Goal: Task Accomplishment & Management: Manage account settings

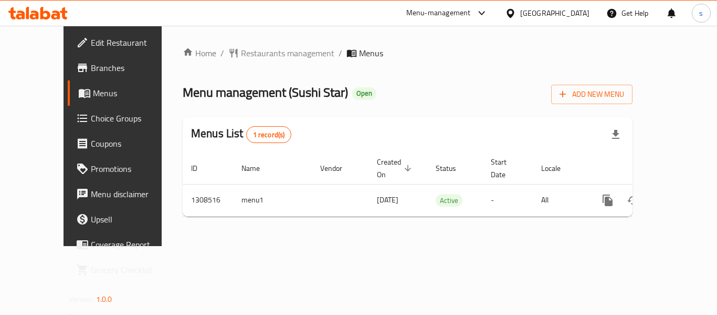
click at [488, 15] on div at bounding box center [479, 13] width 17 height 13
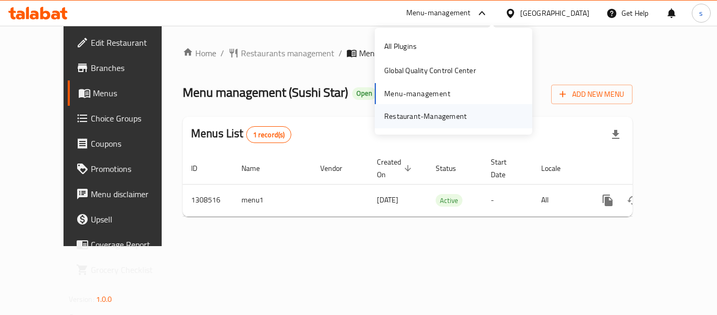
click at [424, 114] on div "Restaurant-Management" at bounding box center [425, 116] width 82 height 12
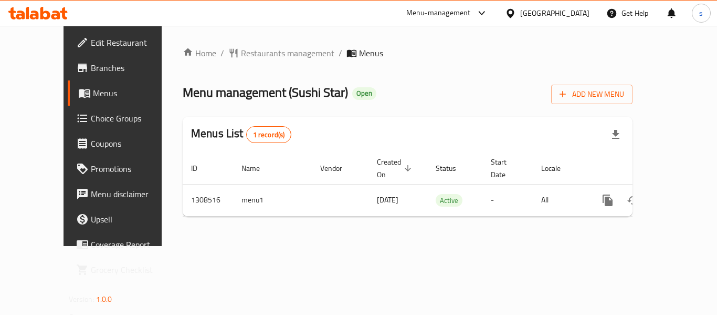
click at [91, 116] on span "Choice Groups" at bounding box center [133, 118] width 84 height 13
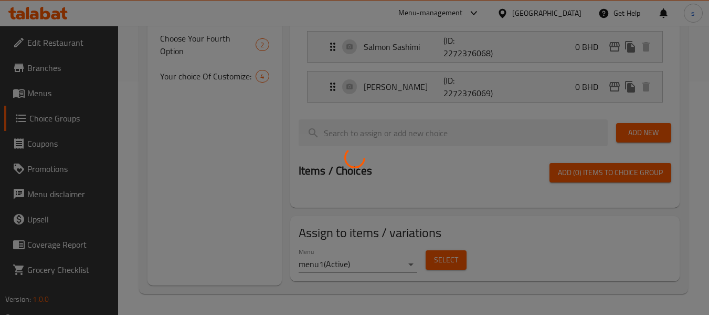
scroll to position [76, 0]
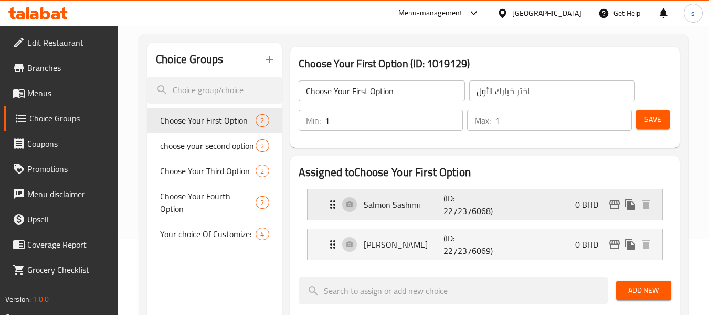
click at [331, 203] on icon "Expand" at bounding box center [333, 204] width 13 height 13
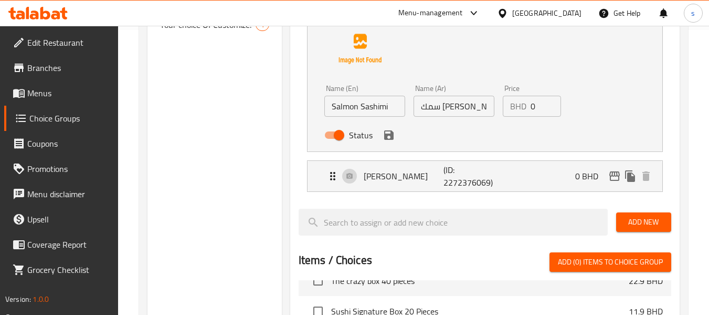
scroll to position [233, 0]
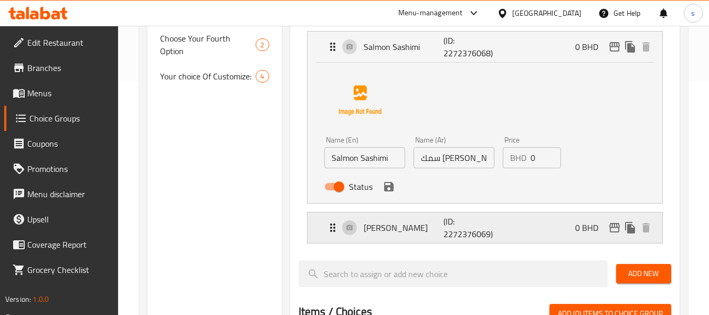
click at [334, 225] on icon "Expand" at bounding box center [332, 227] width 5 height 8
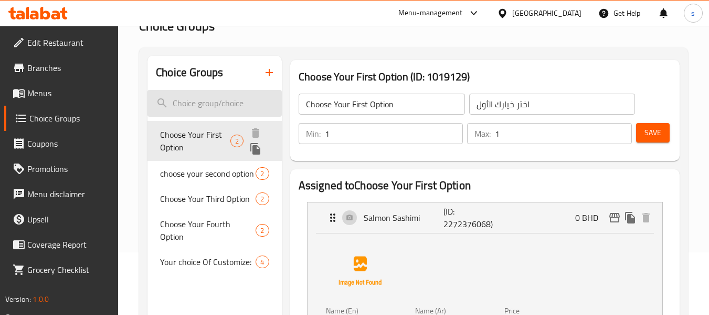
scroll to position [0, 0]
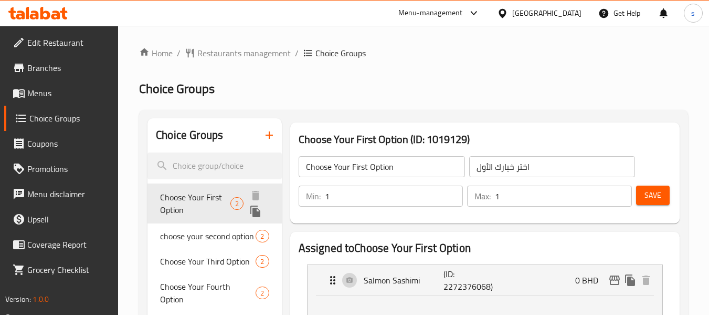
click at [193, 197] on span "Choose Your First Option" at bounding box center [195, 203] width 70 height 25
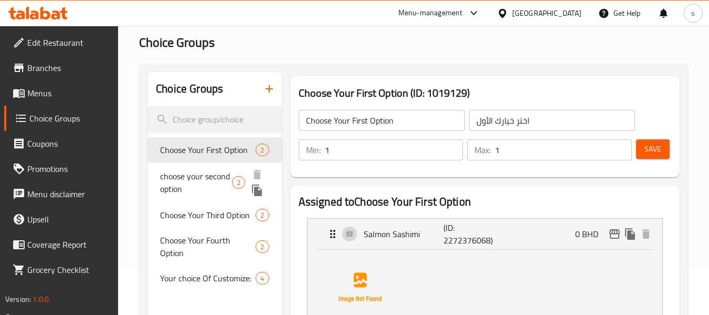
scroll to position [105, 0]
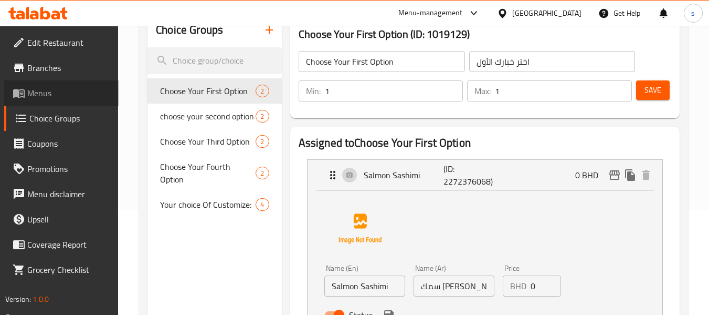
click at [35, 94] on span "Menus" at bounding box center [68, 93] width 83 height 13
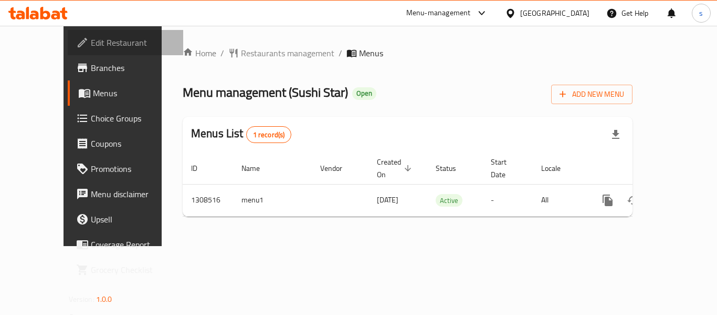
click at [91, 44] on span "Edit Restaurant" at bounding box center [133, 42] width 84 height 13
click at [91, 118] on span "Choice Groups" at bounding box center [133, 118] width 84 height 13
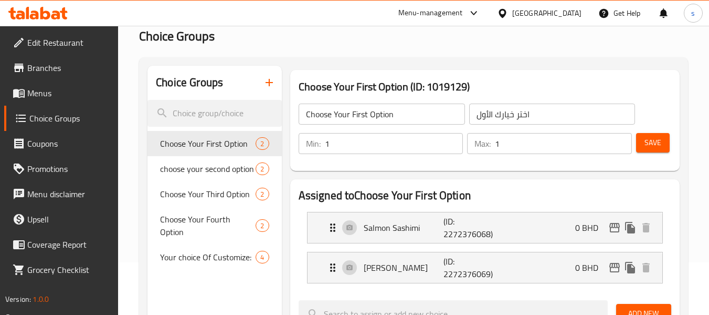
scroll to position [105, 0]
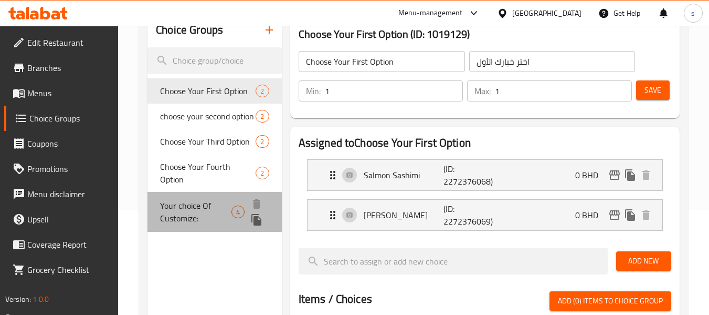
click at [179, 206] on span "Your choice Of Customize:" at bounding box center [195, 211] width 71 height 25
type input "Your choice Of Customize:"
type input "اختيارك للتخصيص:"
type input "0"
type input "4"
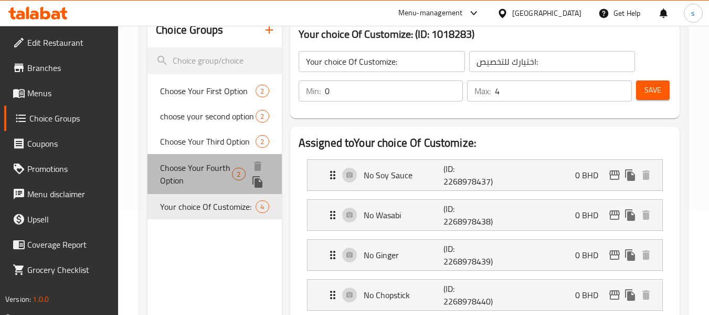
click at [169, 168] on span "Choose Your Fourth Option" at bounding box center [196, 173] width 72 height 25
type input "Choose Your Fourth Option"
type input "اختر خيارك الرابع"
type input "1"
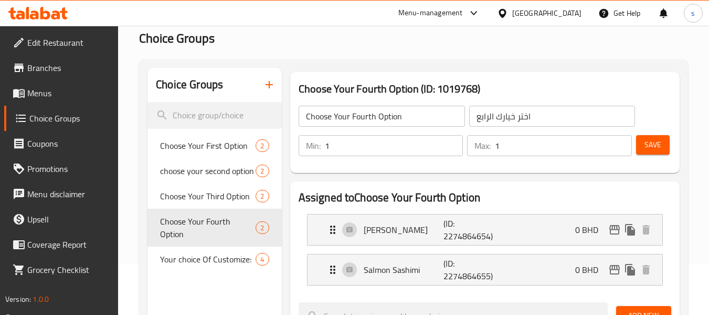
scroll to position [0, 0]
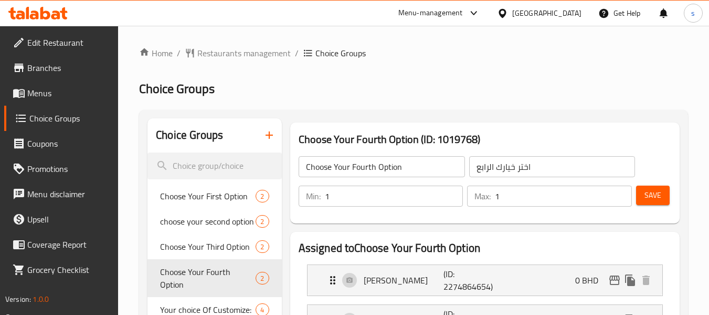
click at [446, 58] on ol "Home / Restaurants management / Choice Groups" at bounding box center [413, 53] width 549 height 13
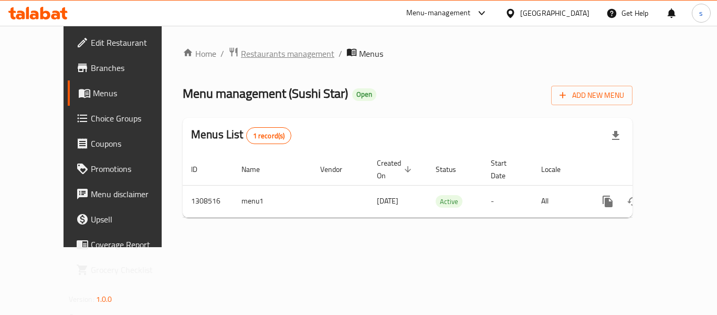
click at [251, 55] on span "Restaurants management" at bounding box center [287, 53] width 93 height 13
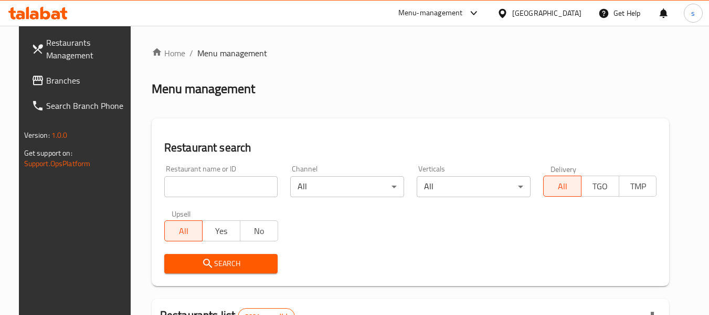
click at [214, 202] on div "Restaurant name or ID Restaurant name or ID" at bounding box center [221, 181] width 127 height 45
click at [214, 190] on input "search" at bounding box center [221, 186] width 114 height 21
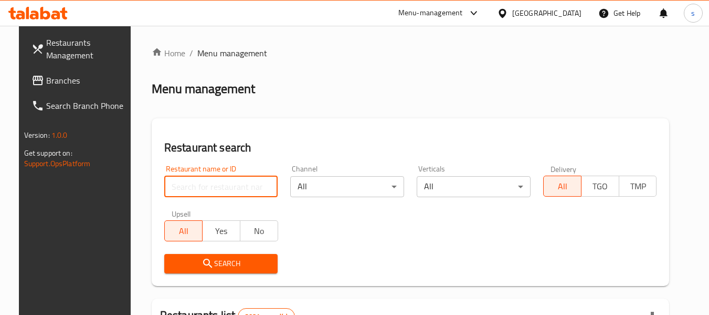
paste input "704913"
type input "704913"
click button "Search" at bounding box center [221, 263] width 114 height 19
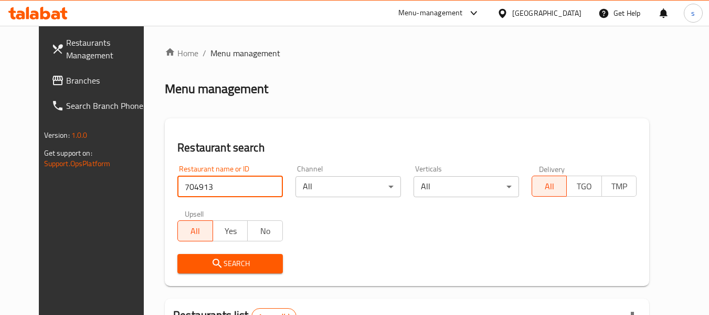
drag, startPoint x: 562, startPoint y: 14, endPoint x: 555, endPoint y: 21, distance: 9.7
click at [562, 14] on div "[GEOGRAPHIC_DATA]" at bounding box center [546, 13] width 69 height 12
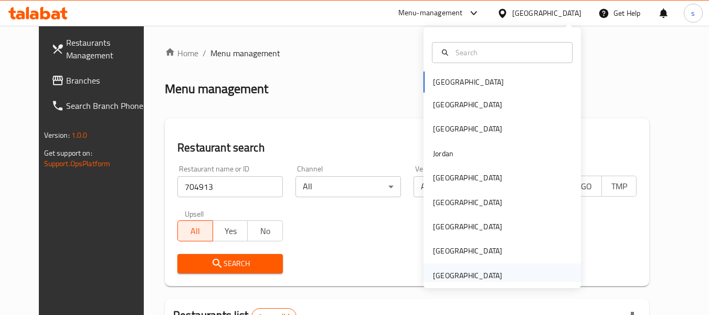
click at [447, 274] on div "[GEOGRAPHIC_DATA]" at bounding box center [467, 275] width 69 height 12
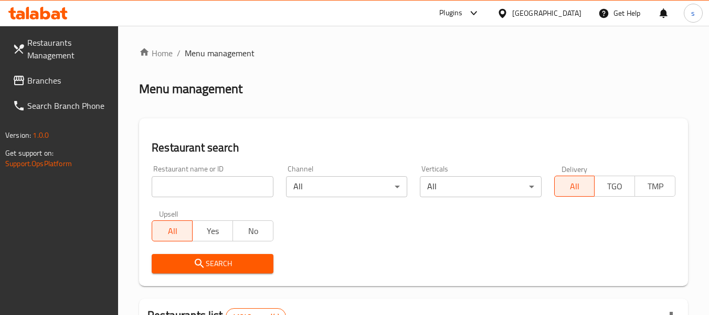
click at [51, 79] on span "Branches" at bounding box center [68, 80] width 83 height 13
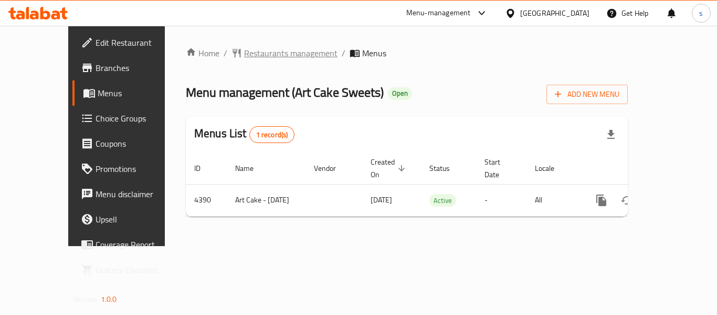
click at [244, 56] on span "Restaurants management" at bounding box center [290, 53] width 93 height 13
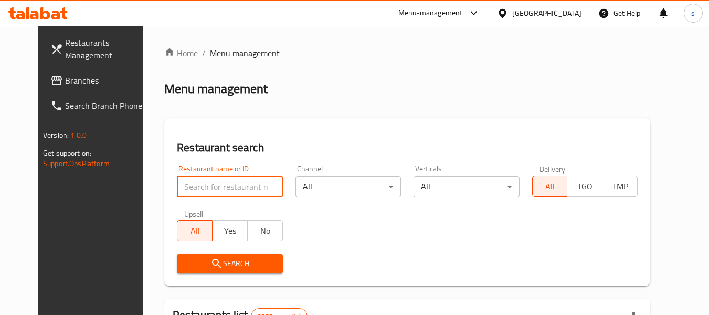
click at [190, 185] on input "search" at bounding box center [230, 186] width 106 height 21
paste input "2786"
type input "2786"
click button "Search" at bounding box center [230, 263] width 106 height 19
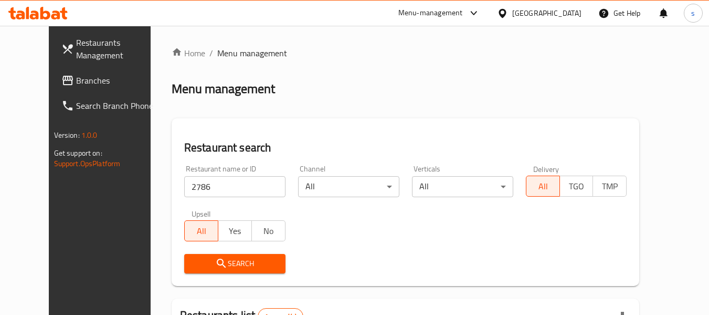
click at [559, 6] on div "Kuwait" at bounding box center [539, 13] width 101 height 25
click at [508, 12] on icon at bounding box center [502, 13] width 11 height 11
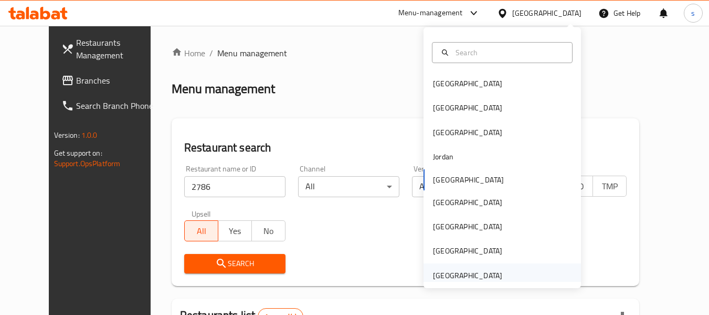
click at [459, 273] on div "United Arab Emirates" at bounding box center [467, 275] width 69 height 12
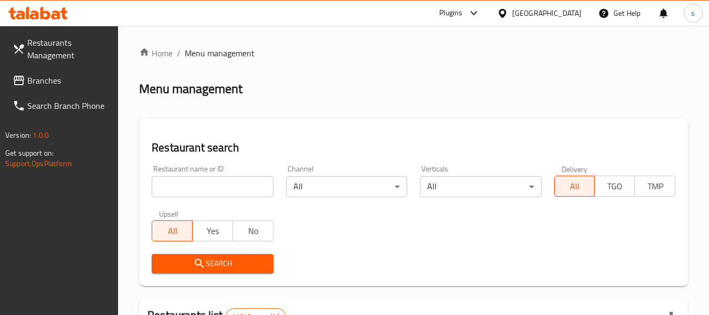
drag, startPoint x: 55, startPoint y: 78, endPoint x: 44, endPoint y: 87, distance: 14.6
click at [55, 78] on span "Branches" at bounding box center [68, 80] width 83 height 13
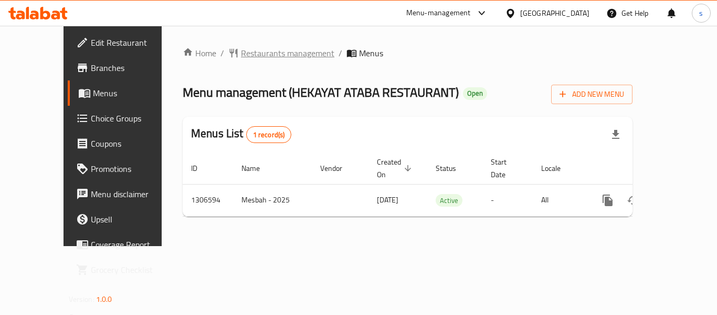
click at [242, 54] on span "Restaurants management" at bounding box center [287, 53] width 93 height 13
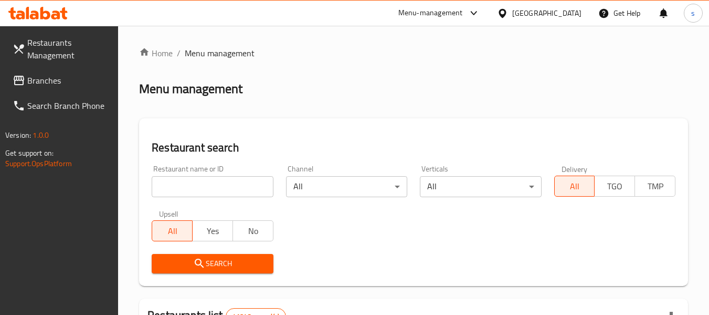
click at [205, 192] on input "search" at bounding box center [212, 186] width 121 height 21
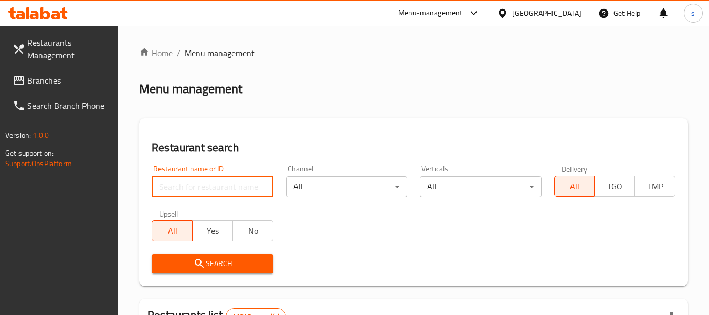
paste input "704169"
type input "704169"
click at [64, 81] on span "Branches" at bounding box center [68, 80] width 83 height 13
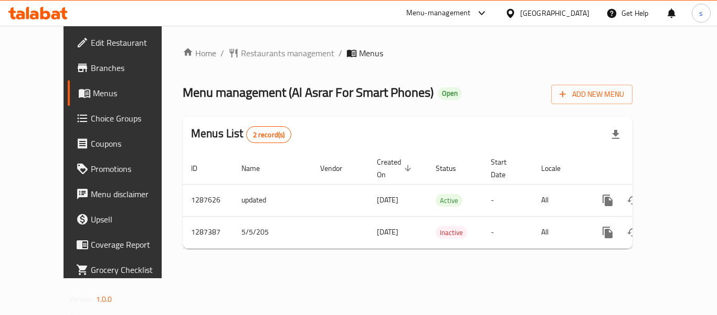
click at [221, 61] on div "Home / Restaurants management / Menus Menu management ( Al Asrar For Smart Phon…" at bounding box center [408, 152] width 450 height 210
click at [241, 55] on span "Restaurants management" at bounding box center [287, 53] width 93 height 13
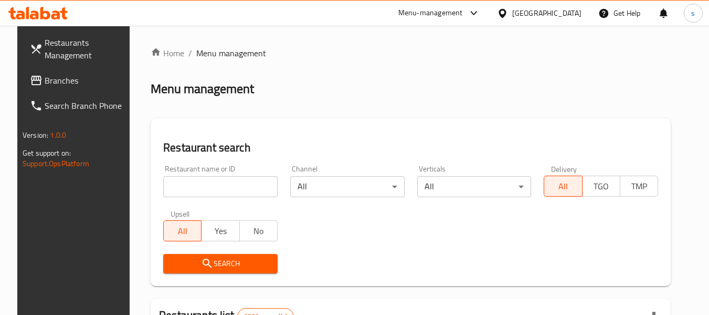
click at [213, 182] on input "search" at bounding box center [220, 186] width 114 height 21
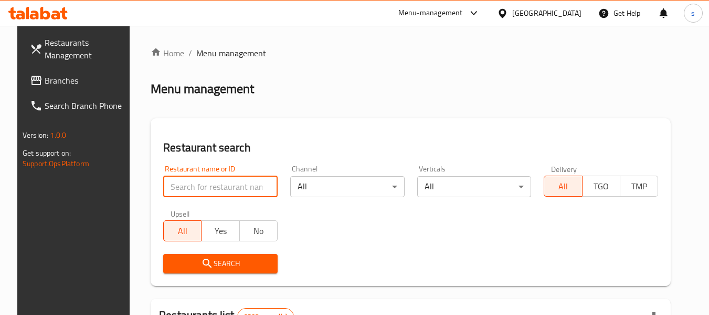
paste input "696648"
type input "696648"
click button "Search" at bounding box center [220, 263] width 114 height 19
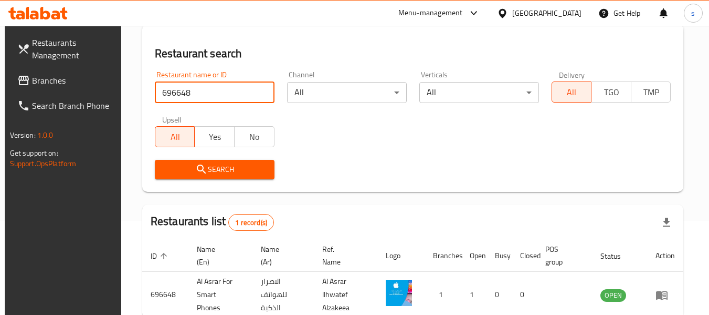
scroll to position [154, 0]
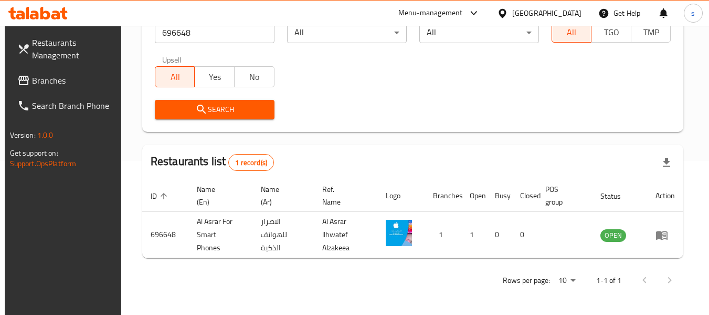
click at [62, 81] on span "Branches" at bounding box center [73, 80] width 83 height 13
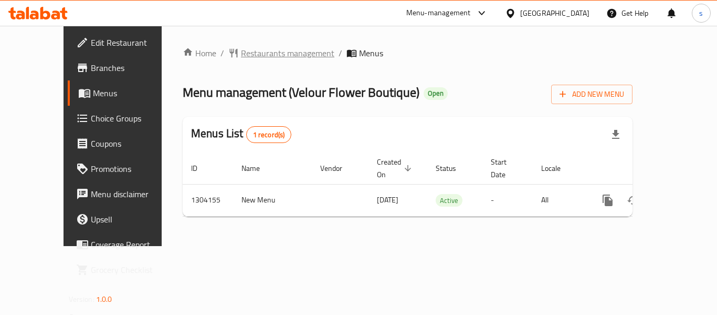
click at [241, 59] on span "Restaurants management" at bounding box center [287, 53] width 93 height 13
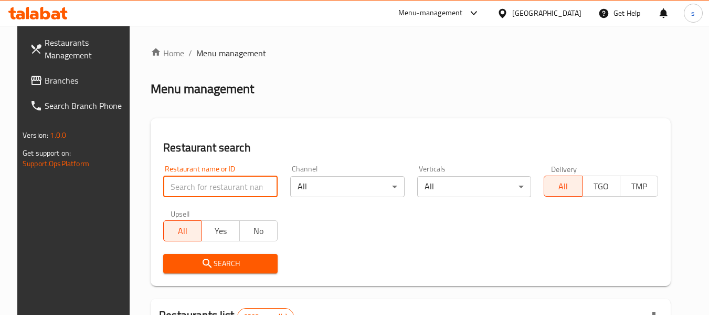
click at [201, 184] on input "search" at bounding box center [220, 186] width 114 height 21
paste input "703085"
type input "703085"
click button "Search" at bounding box center [220, 263] width 114 height 19
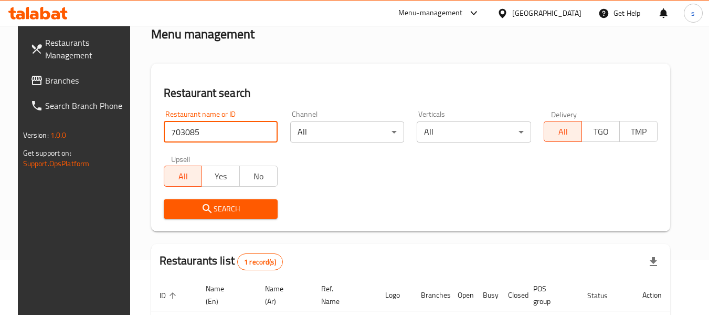
scroll to position [141, 0]
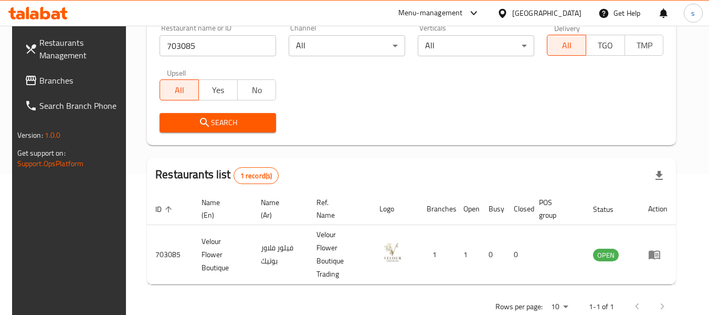
click at [506, 11] on icon at bounding box center [502, 12] width 7 height 9
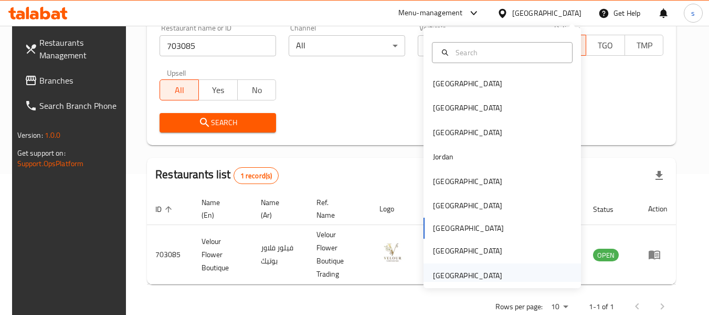
click at [460, 276] on div "United Arab Emirates" at bounding box center [467, 275] width 69 height 12
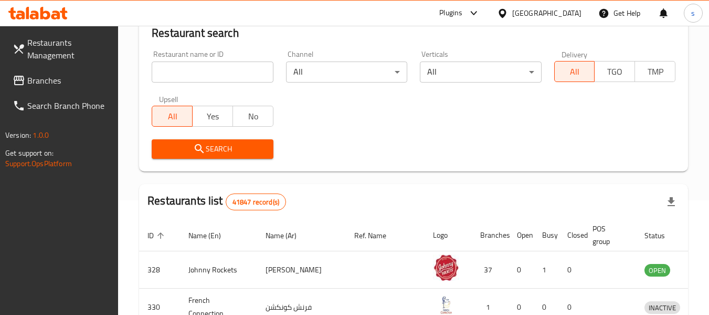
scroll to position [141, 0]
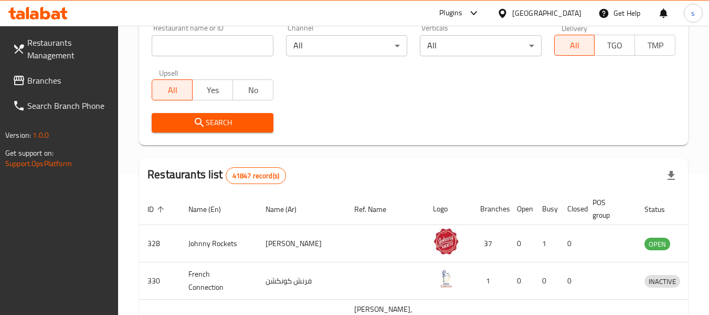
click at [46, 80] on span "Branches" at bounding box center [68, 80] width 83 height 13
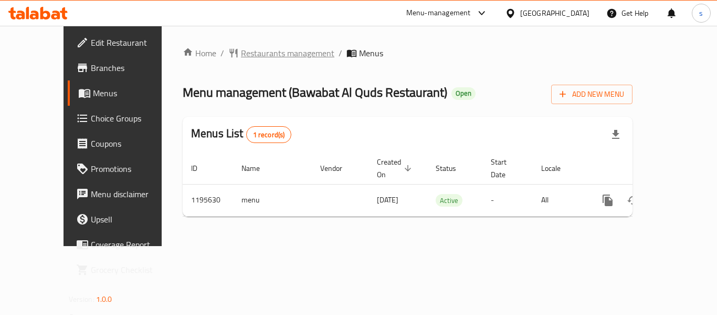
click at [271, 51] on span "Restaurants management" at bounding box center [287, 53] width 93 height 13
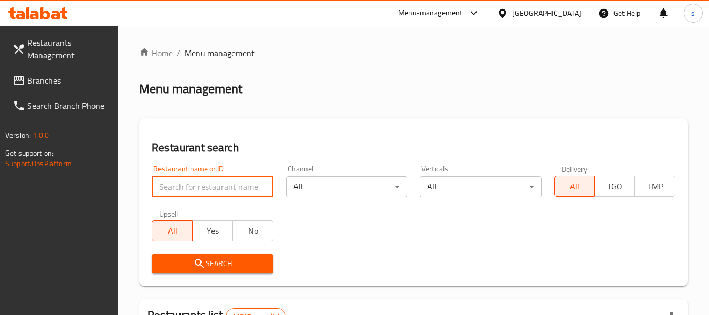
click at [194, 190] on input "search" at bounding box center [212, 186] width 121 height 21
paste input "667828"
type input "667828"
click button "Search" at bounding box center [212, 263] width 121 height 19
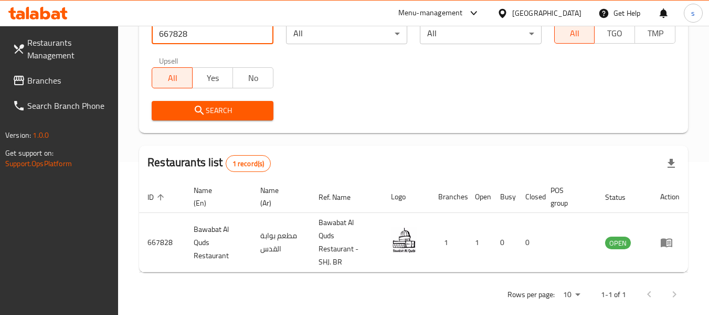
scroll to position [154, 0]
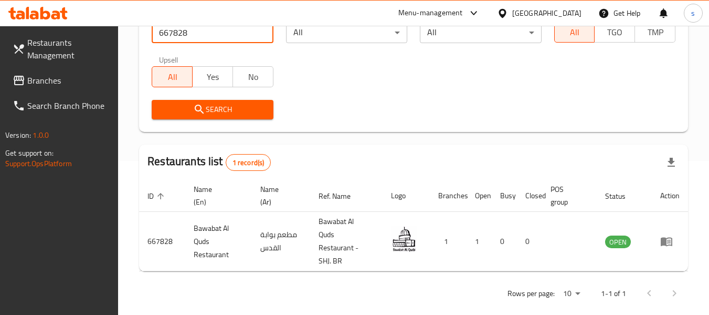
click at [543, 12] on div "United Arab Emirates" at bounding box center [546, 13] width 69 height 12
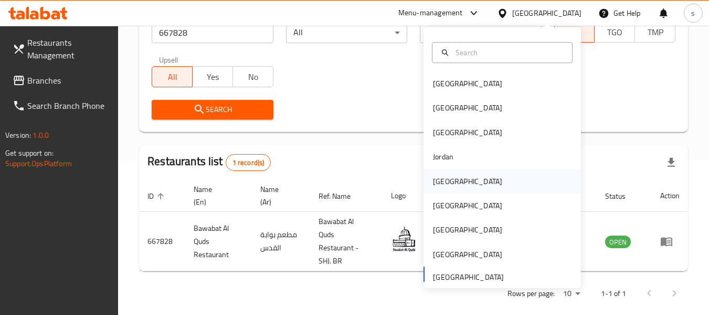
click at [444, 182] on div "[GEOGRAPHIC_DATA]" at bounding box center [467, 181] width 69 height 12
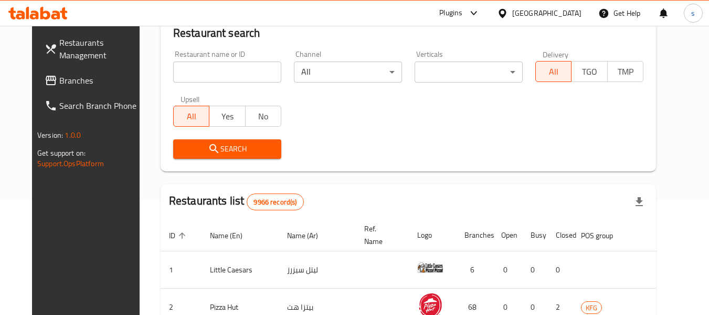
scroll to position [154, 0]
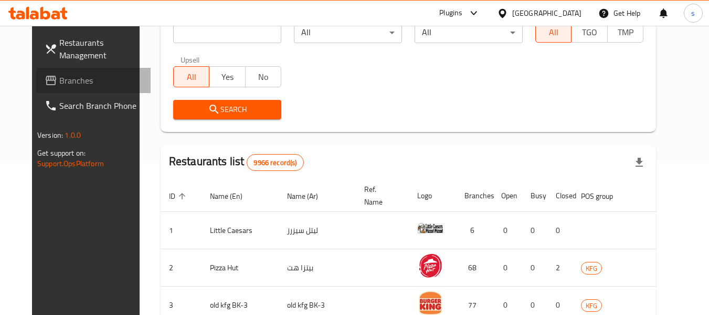
click at [59, 81] on span "Branches" at bounding box center [100, 80] width 83 height 13
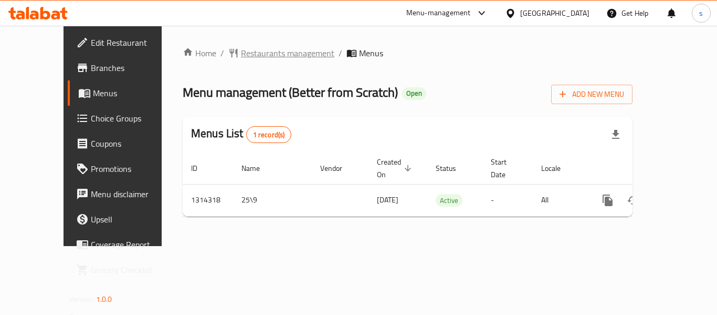
click at [262, 57] on span "Restaurants management" at bounding box center [287, 53] width 93 height 13
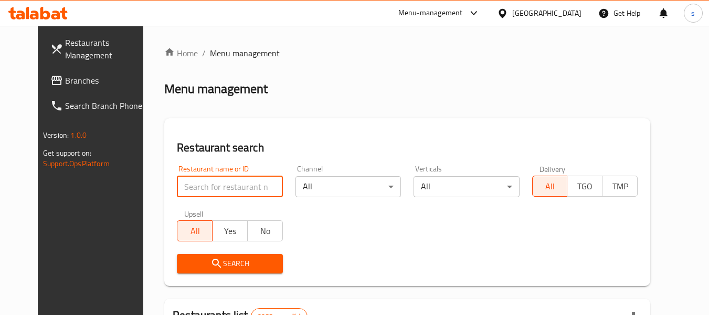
click at [210, 181] on input "search" at bounding box center [230, 186] width 106 height 21
paste input "706842"
type input "706842"
click button "Search" at bounding box center [230, 263] width 106 height 19
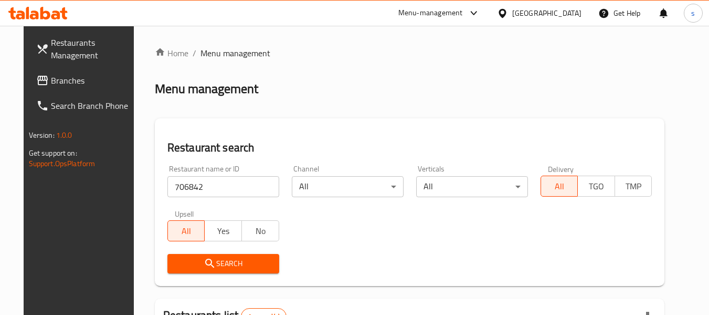
click at [36, 86] on icon at bounding box center [42, 80] width 13 height 13
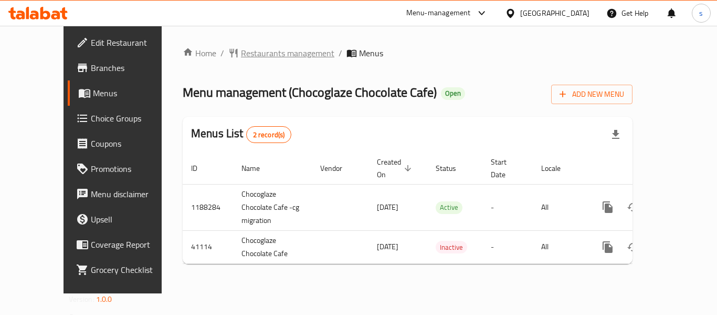
click at [257, 52] on span "Restaurants management" at bounding box center [287, 53] width 93 height 13
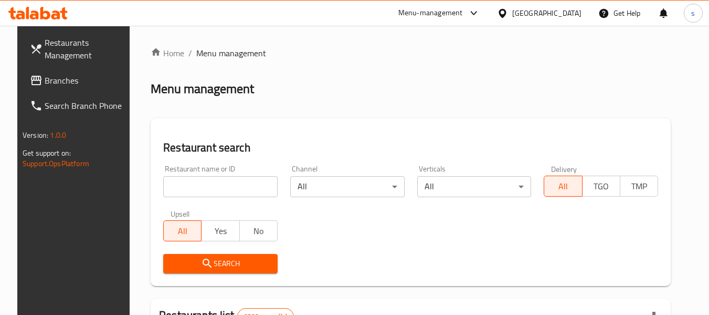
click at [219, 188] on input "search" at bounding box center [220, 186] width 114 height 21
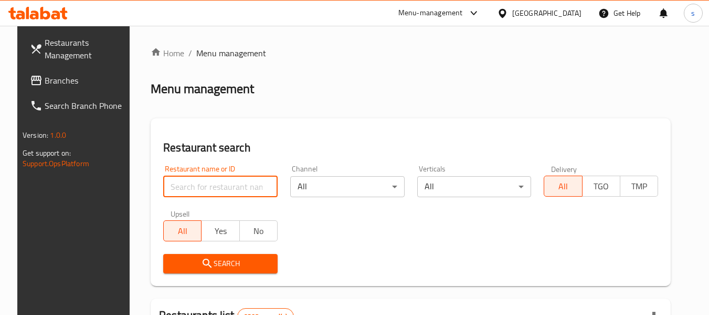
paste input "21359"
type input "21359"
click button "Search" at bounding box center [220, 263] width 114 height 19
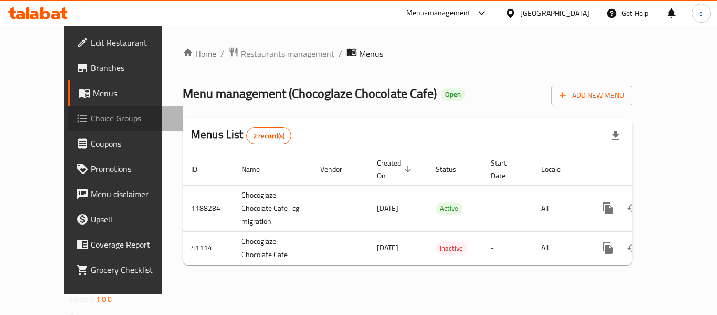
click at [91, 116] on span "Choice Groups" at bounding box center [133, 118] width 84 height 13
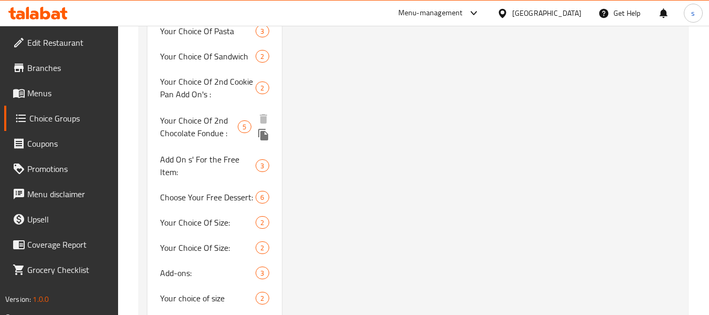
scroll to position [1052, 0]
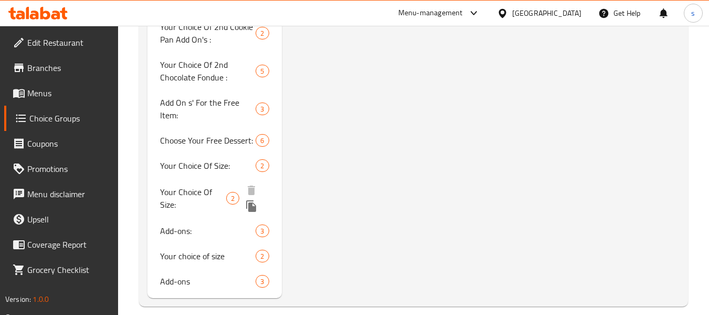
click at [173, 192] on span "Your Choice Of Size:" at bounding box center [193, 197] width 66 height 25
type input "Your Choice Of Size:"
type input "إختيارك من الحجم:"
type input "1"
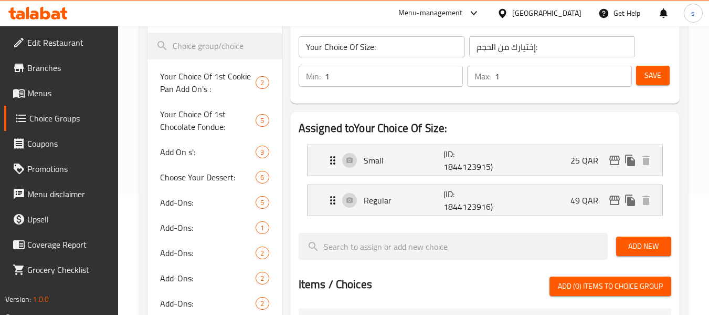
scroll to position [105, 0]
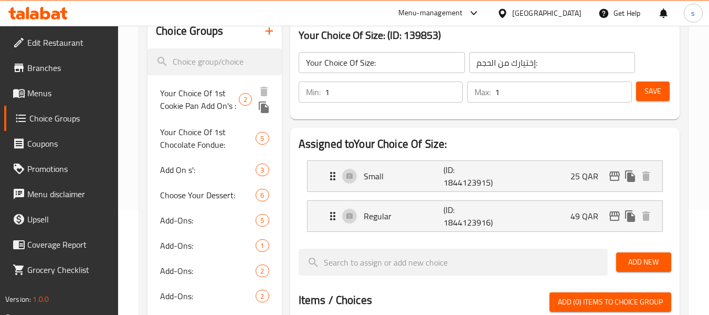
click at [180, 98] on span "Your Choice Of 1st Cookie Pan Add On's :" at bounding box center [199, 99] width 79 height 25
type input "Your Choice Of 1st Cookie Pan Add On's :"
type input "اختيارك من إضافات الكوكي بان الأولى:"
type input "0"
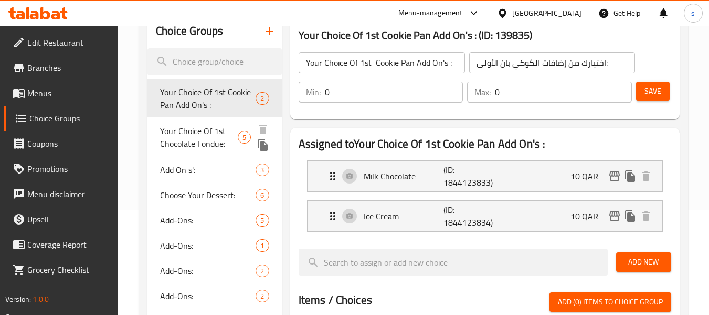
click at [177, 142] on span "Your Choice Of 1st Chocolate Fondue:" at bounding box center [198, 136] width 77 height 25
type input "Your Choice Of 1st Chocolate Fondue:"
type input "اختيارك من إضافات فوندو الشوكولاتة الأولى:"
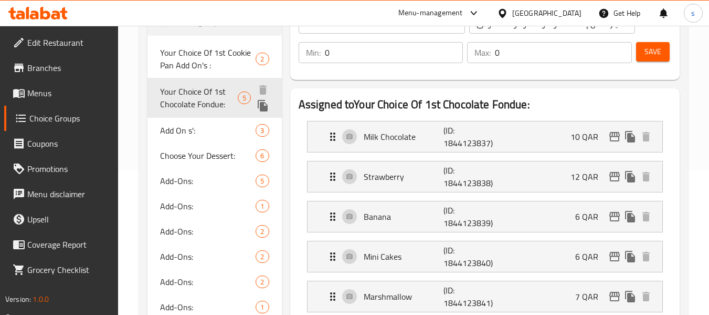
scroll to position [210, 0]
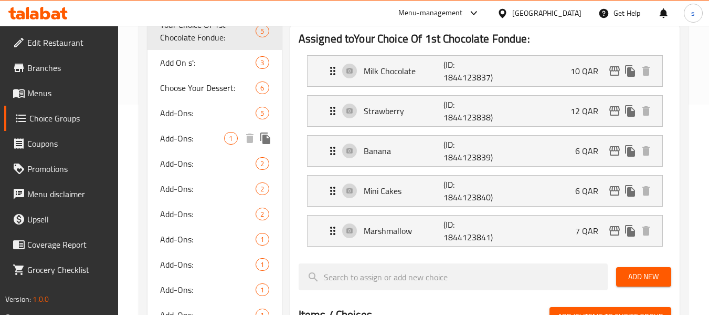
click at [176, 140] on span "Add-Ons:" at bounding box center [192, 138] width 64 height 13
type input "Add-Ons:"
type input "إضافات:"
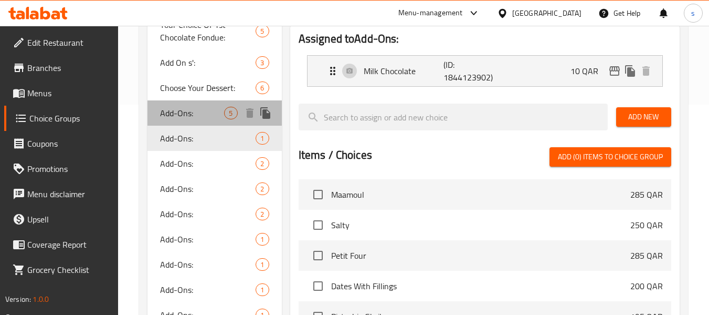
click at [170, 112] on span "Add-Ons:" at bounding box center [192, 113] width 64 height 13
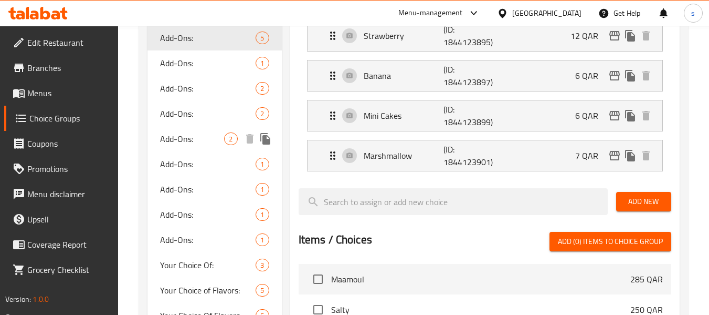
scroll to position [420, 0]
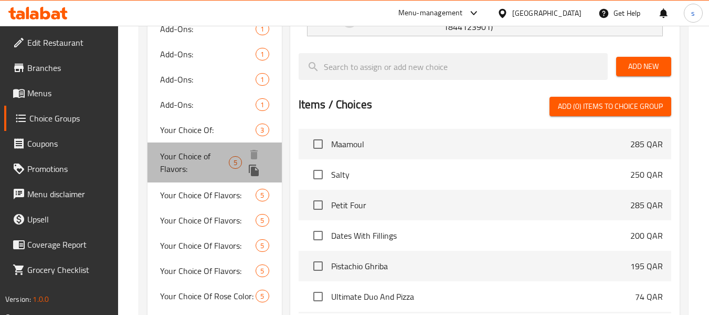
click at [170, 156] on span "Your Choice of Flavors:" at bounding box center [194, 162] width 69 height 25
type input "Your Choice of Flavors:"
type input "اختيارك من النكهات:"
type input "1"
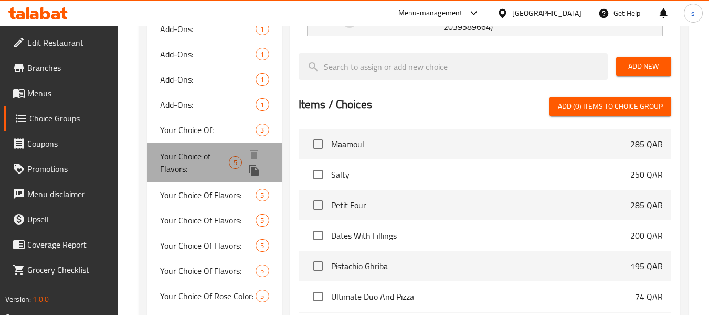
click at [197, 158] on span "Your Choice of Flavors:" at bounding box center [194, 162] width 69 height 25
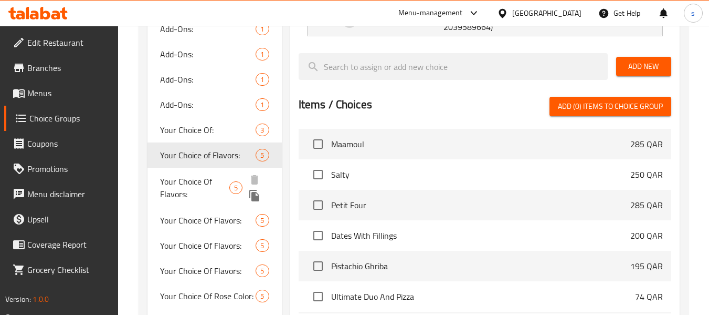
click at [181, 187] on span "Your Choice Of Flavors:" at bounding box center [194, 187] width 69 height 25
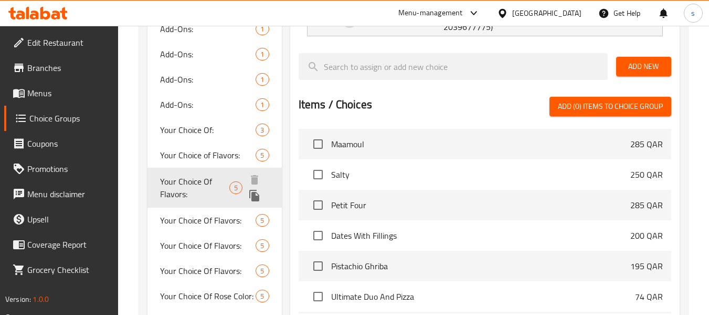
type input "Your Choice Of Flavors:"
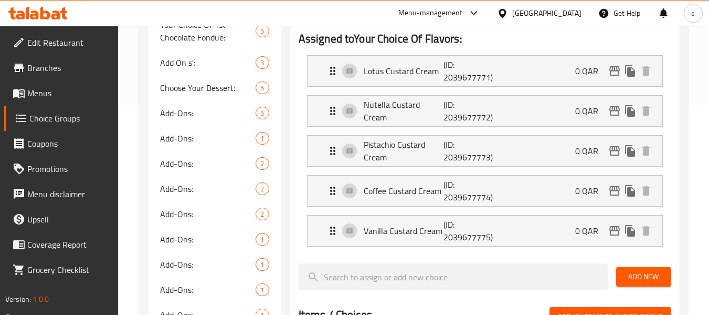
scroll to position [0, 0]
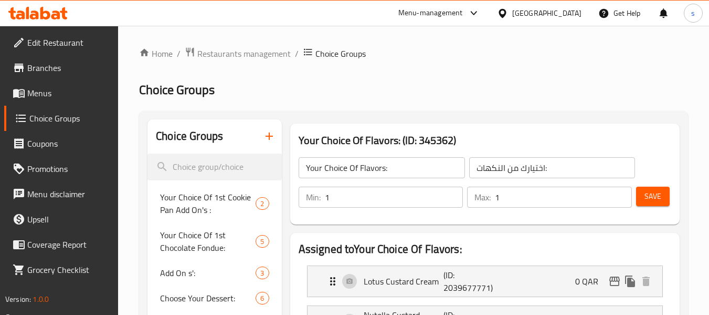
click at [508, 14] on icon at bounding box center [502, 13] width 11 height 11
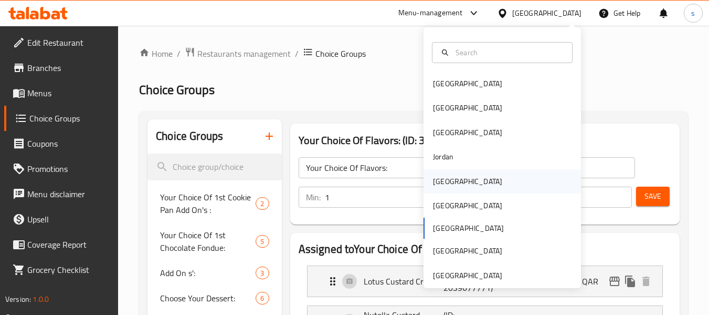
click at [443, 179] on div "Kuwait" at bounding box center [467, 181] width 69 height 12
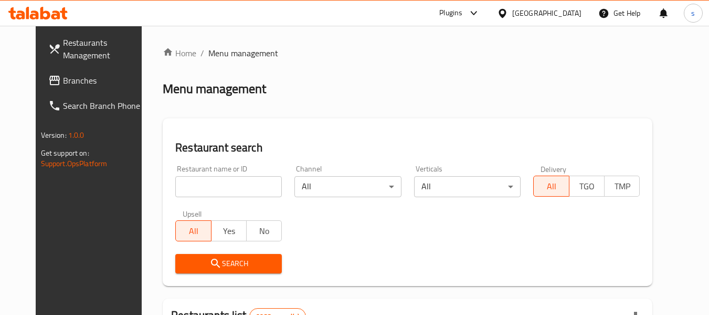
click at [63, 77] on span "Branches" at bounding box center [104, 80] width 83 height 13
